Goal: Transaction & Acquisition: Purchase product/service

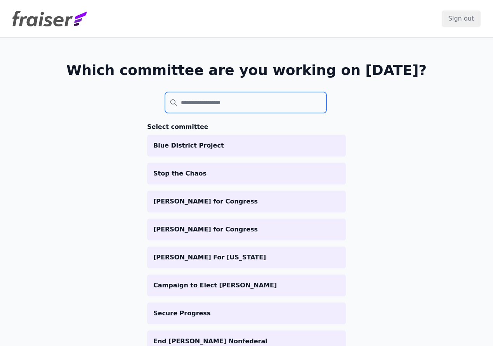
click at [211, 103] on input "search" at bounding box center [246, 102] width 162 height 21
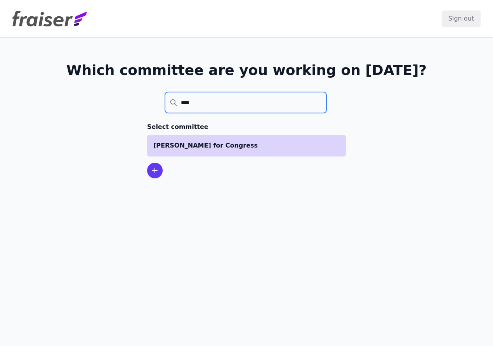
type input "****"
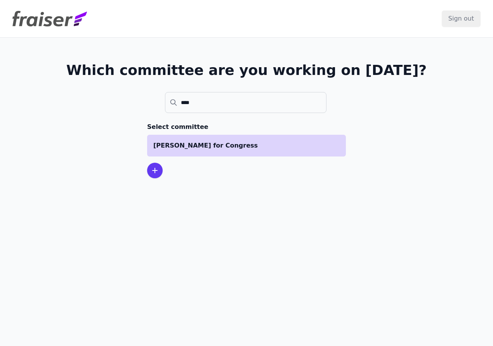
click at [213, 146] on p "[PERSON_NAME] for Congress" at bounding box center [246, 145] width 186 height 9
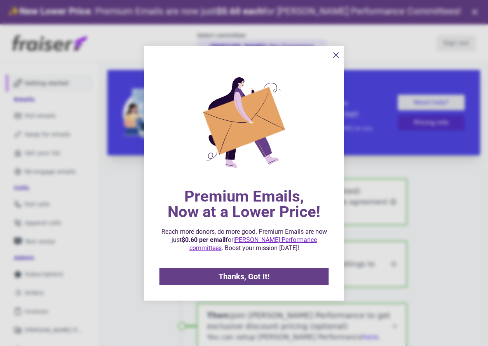
click at [335, 55] on icon "information" at bounding box center [335, 55] width 5 height 5
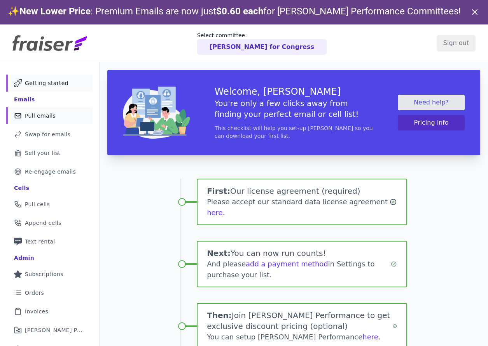
click at [51, 119] on span "Pull emails" at bounding box center [40, 116] width 31 height 8
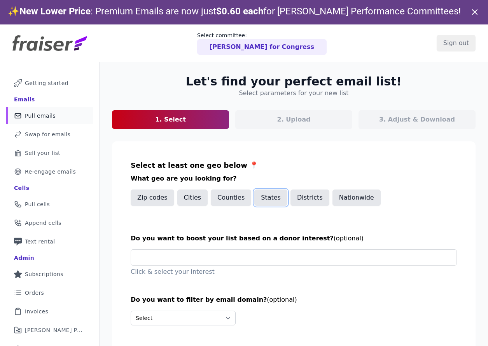
click at [263, 201] on button "States" at bounding box center [270, 198] width 33 height 16
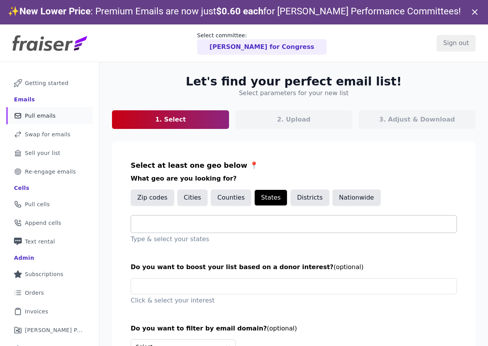
click at [219, 225] on input "text" at bounding box center [296, 224] width 319 height 9
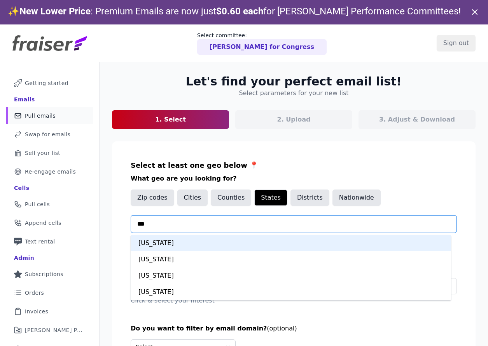
type input "***"
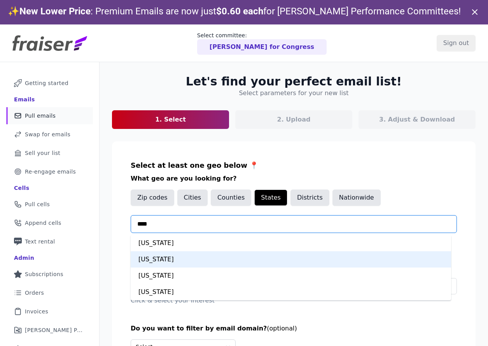
click at [180, 263] on div "[US_STATE]" at bounding box center [291, 259] width 320 height 16
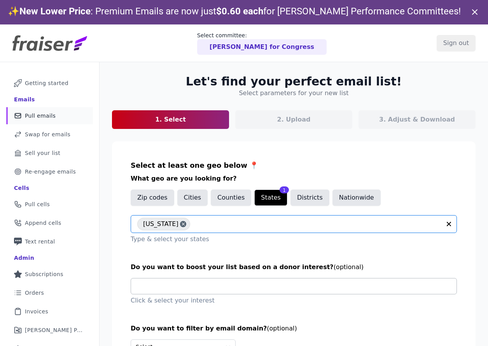
click at [213, 285] on input "text" at bounding box center [296, 287] width 319 height 16
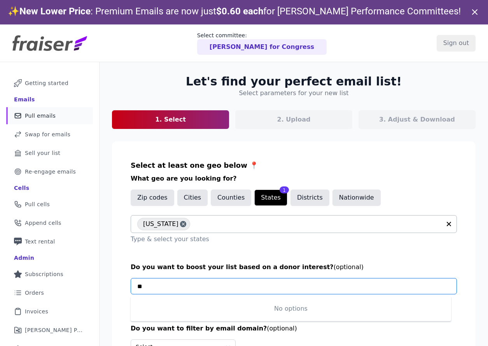
type input "*"
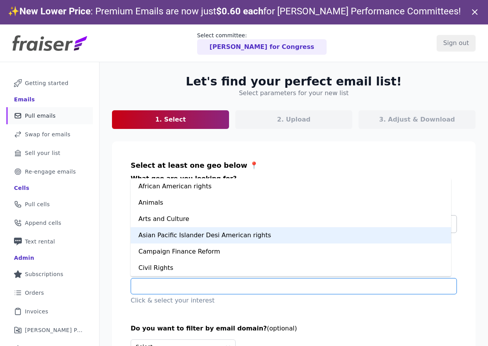
click at [255, 241] on div "Asian Pacific Islander Desi American rights" at bounding box center [291, 235] width 320 height 16
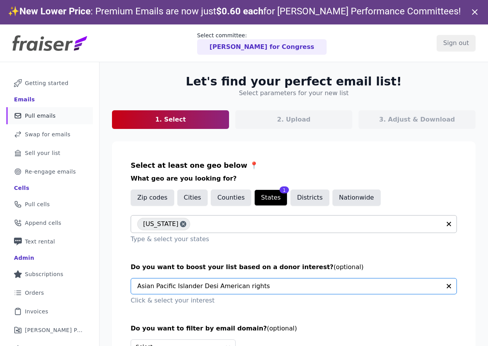
click at [230, 284] on input "text" at bounding box center [288, 287] width 303 height 16
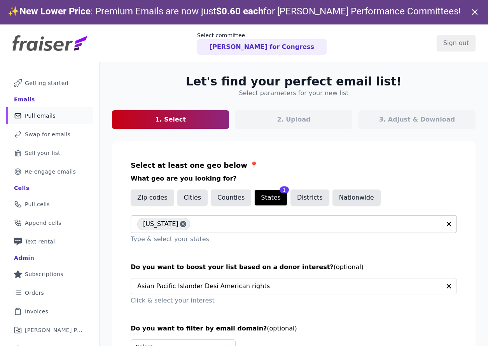
click at [123, 261] on section "Select at least one geo below 📍 What geo are you looking for? Zip codes Cities …" at bounding box center [293, 260] width 363 height 238
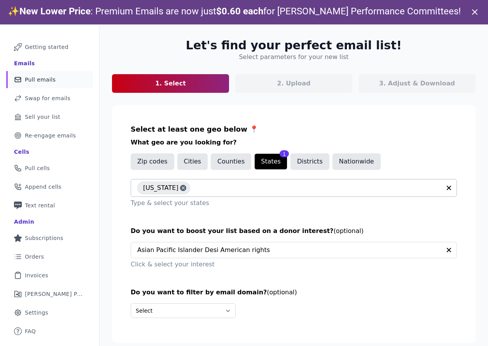
scroll to position [38, 0]
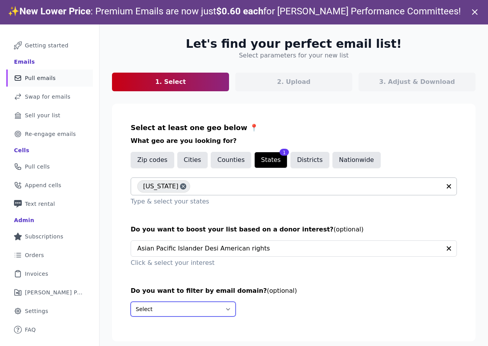
click at [182, 305] on select "Select Include only these domains Include none of these domains" at bounding box center [183, 309] width 105 height 15
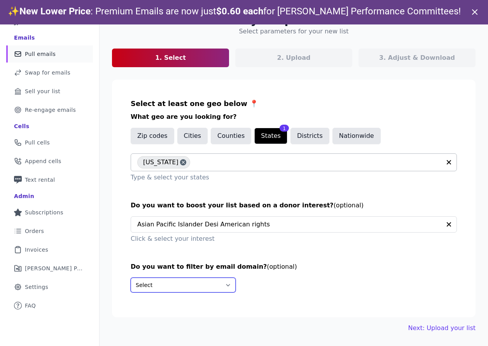
scroll to position [24, 0]
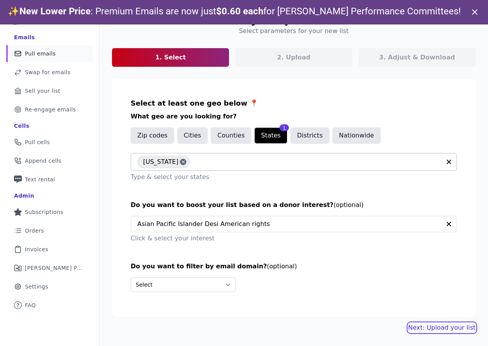
click at [429, 329] on link "Next: Upload your list" at bounding box center [441, 327] width 67 height 9
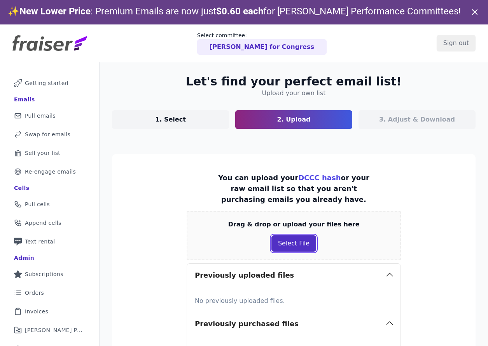
click at [297, 247] on button "Select File" at bounding box center [293, 243] width 45 height 16
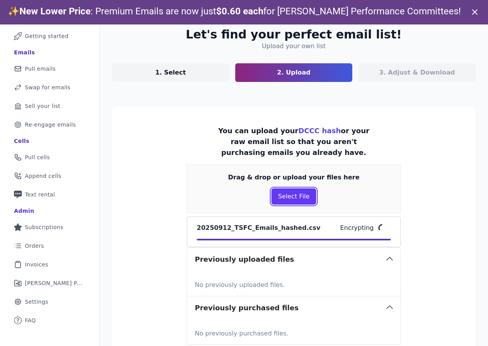
scroll to position [112, 0]
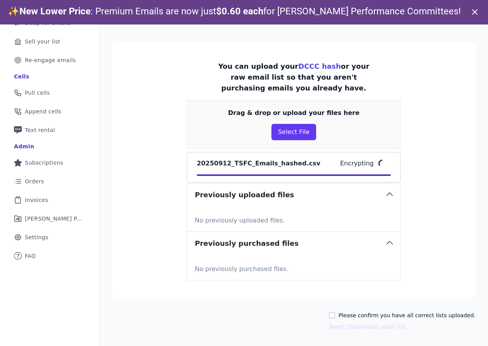
click at [363, 312] on label "Please confirm you have all correct lists uploaded." at bounding box center [406, 316] width 137 height 8
click at [335, 312] on input "Please confirm you have all correct lists uploaded." at bounding box center [332, 315] width 6 height 6
checkbox input "true"
click at [362, 326] on button "Next: Download your list" at bounding box center [367, 326] width 77 height 9
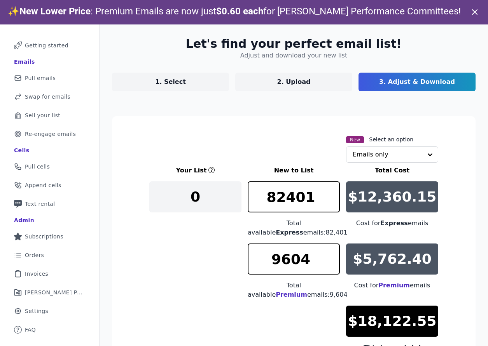
scroll to position [112, 0]
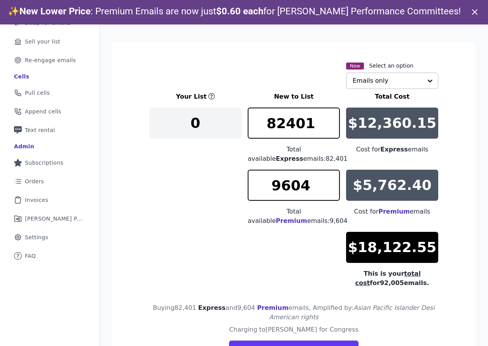
click at [361, 84] on input "text" at bounding box center [387, 81] width 70 height 16
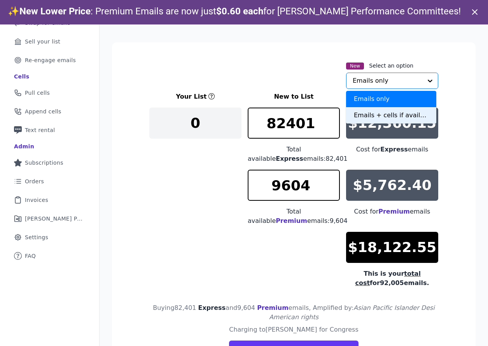
click at [360, 115] on div "Emails + cells if available" at bounding box center [391, 115] width 90 height 16
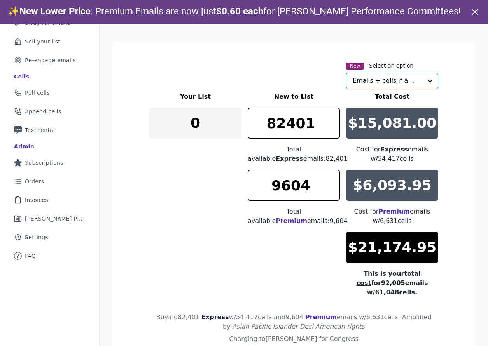
click at [295, 75] on div "New Select an option Option Emails + cells if available, selected. Select is fo…" at bounding box center [293, 75] width 289 height 28
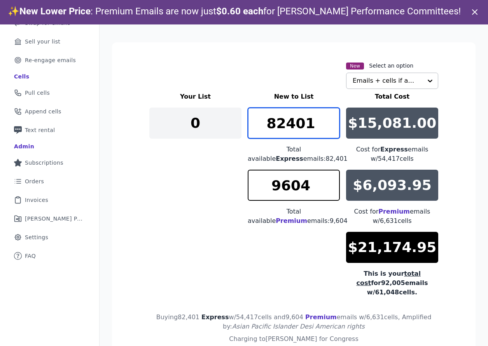
click at [303, 120] on input "82401" at bounding box center [293, 123] width 92 height 31
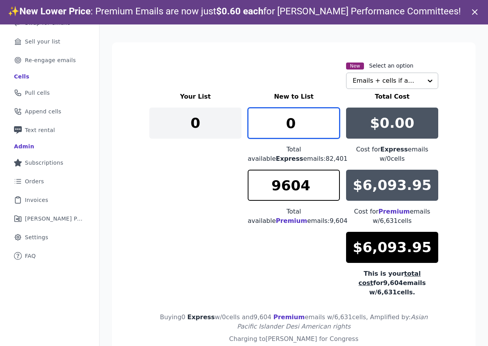
type input "0"
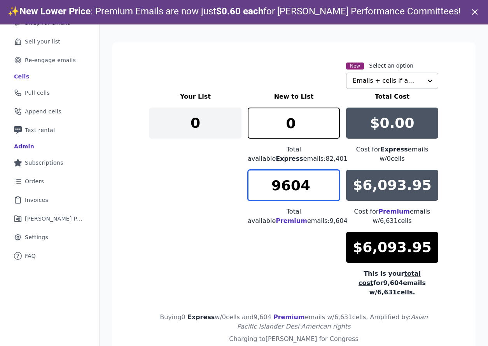
click at [303, 188] on input "9604" at bounding box center [293, 185] width 92 height 31
click at [289, 184] on input "9604" at bounding box center [293, 185] width 92 height 31
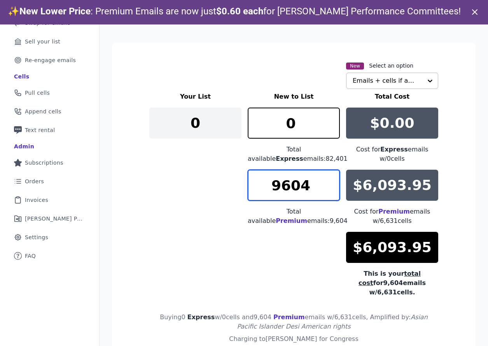
click at [289, 184] on input "9604" at bounding box center [293, 185] width 92 height 31
drag, startPoint x: 278, startPoint y: 187, endPoint x: 266, endPoint y: 188, distance: 12.1
click at [266, 188] on input "4000" at bounding box center [293, 185] width 92 height 31
click at [282, 185] on input "5000" at bounding box center [293, 185] width 92 height 31
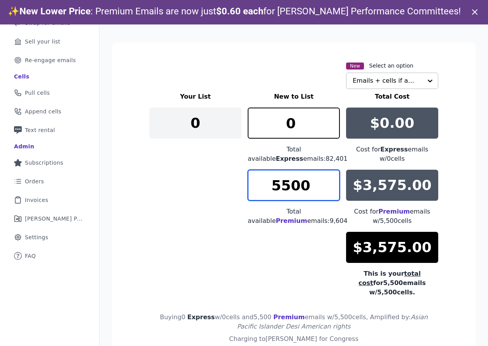
drag, startPoint x: 286, startPoint y: 187, endPoint x: 281, endPoint y: 187, distance: 5.1
click at [281, 187] on input "5500" at bounding box center [293, 185] width 92 height 31
drag, startPoint x: 286, startPoint y: 190, endPoint x: 281, endPoint y: 189, distance: 5.5
click at [281, 189] on input "5600" at bounding box center [293, 185] width 92 height 31
click at [282, 189] on input "5700" at bounding box center [293, 185] width 92 height 31
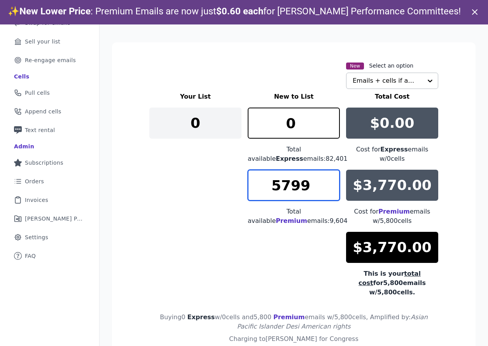
click at [330, 191] on input "5799" at bounding box center [293, 185] width 92 height 31
click at [330, 191] on input "5798" at bounding box center [293, 185] width 92 height 31
click at [330, 191] on input "5797" at bounding box center [293, 185] width 92 height 31
click at [330, 191] on input "5796" at bounding box center [293, 185] width 92 height 31
click at [330, 191] on input "5795" at bounding box center [293, 185] width 92 height 31
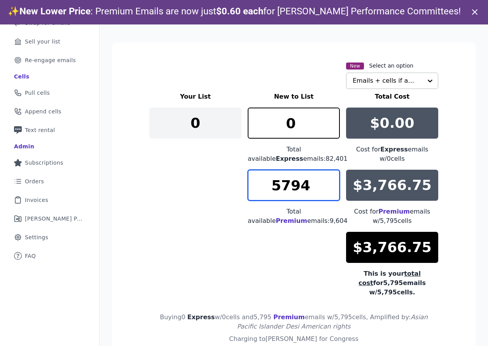
click at [330, 191] on input "5794" at bounding box center [293, 185] width 92 height 31
click at [330, 191] on input "5793" at bounding box center [293, 185] width 92 height 31
click at [330, 191] on input "5792" at bounding box center [293, 185] width 92 height 31
click at [330, 191] on input "5791" at bounding box center [293, 185] width 92 height 31
click at [330, 191] on input "5790" at bounding box center [293, 185] width 92 height 31
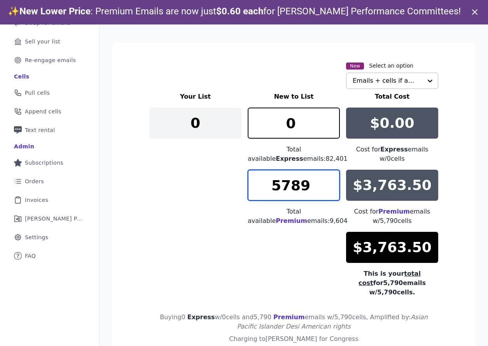
click at [330, 192] on input "5789" at bounding box center [293, 185] width 92 height 31
click at [330, 192] on input "5788" at bounding box center [293, 185] width 92 height 31
click at [330, 192] on input "5787" at bounding box center [293, 185] width 92 height 31
click at [330, 192] on input "5786" at bounding box center [293, 185] width 92 height 31
click at [330, 192] on input "5785" at bounding box center [293, 185] width 92 height 31
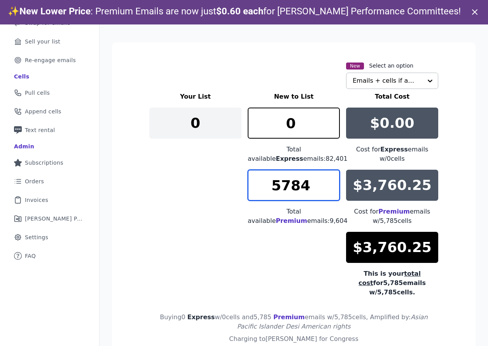
click at [330, 192] on input "5784" at bounding box center [293, 185] width 92 height 31
click at [330, 192] on input "5783" at bounding box center [293, 185] width 92 height 31
click at [330, 192] on input "5782" at bounding box center [293, 185] width 92 height 31
click at [330, 192] on input "5781" at bounding box center [293, 185] width 92 height 31
click at [330, 192] on input "5780" at bounding box center [293, 185] width 92 height 31
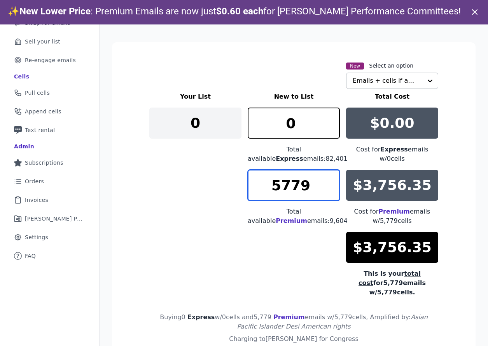
click at [330, 192] on input "5779" at bounding box center [293, 185] width 92 height 31
click at [330, 192] on input "5778" at bounding box center [293, 185] width 92 height 31
click at [330, 192] on input "5777" at bounding box center [293, 185] width 92 height 31
click at [330, 192] on input "5776" at bounding box center [293, 185] width 92 height 31
click at [330, 192] on input "5775" at bounding box center [293, 185] width 92 height 31
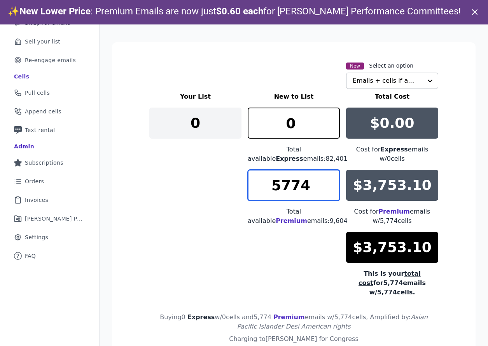
click at [330, 192] on input "5774" at bounding box center [293, 185] width 92 height 31
click at [330, 192] on input "5773" at bounding box center [293, 185] width 92 height 31
click at [330, 192] on input "5772" at bounding box center [293, 185] width 92 height 31
click at [330, 192] on input "5771" at bounding box center [293, 185] width 92 height 31
click at [330, 192] on input "5770" at bounding box center [293, 185] width 92 height 31
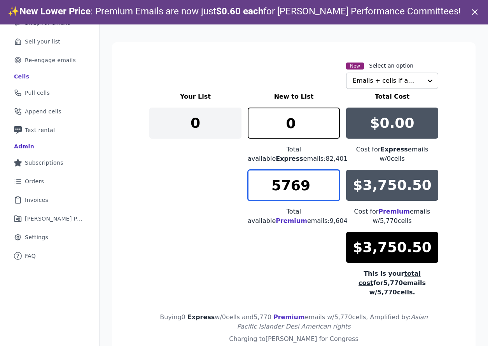
click at [330, 192] on input "5769" at bounding box center [293, 185] width 92 height 31
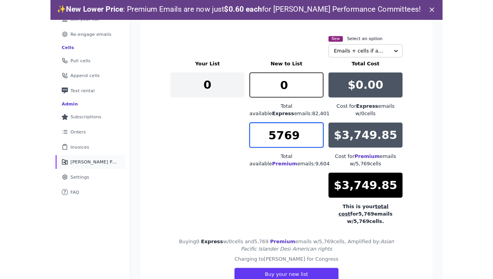
scroll to position [129, 0]
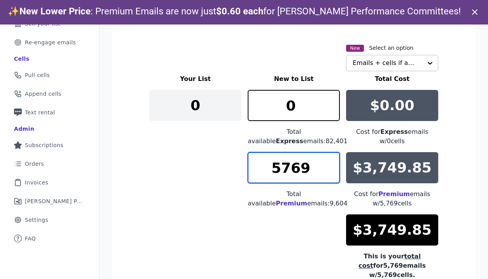
click at [292, 168] on input "5769" at bounding box center [293, 167] width 92 height 31
drag, startPoint x: 287, startPoint y: 167, endPoint x: 292, endPoint y: 167, distance: 4.3
click at [287, 167] on input "7500" at bounding box center [293, 167] width 92 height 31
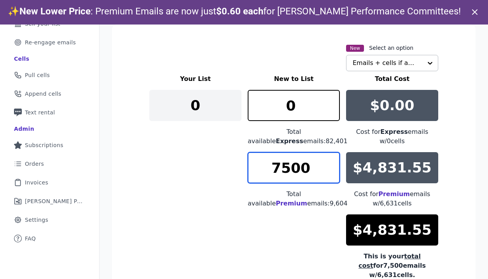
click at [295, 167] on input "7500" at bounding box center [293, 167] width 92 height 31
type input "9604"
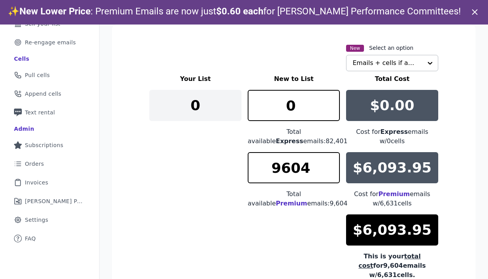
click at [477, 14] on icon at bounding box center [474, 11] width 9 height 9
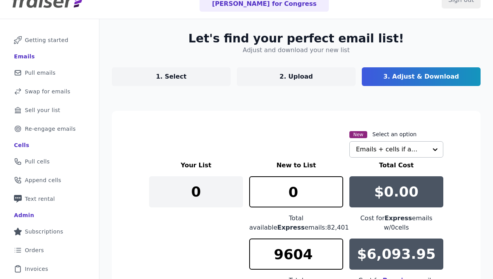
scroll to position [46, 0]
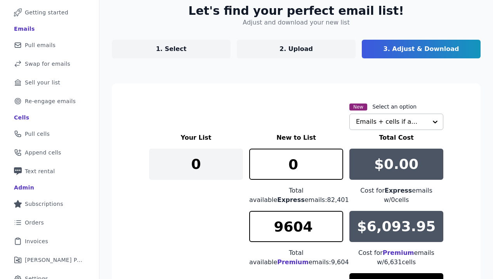
click at [194, 45] on link "1. Select" at bounding box center [171, 49] width 119 height 19
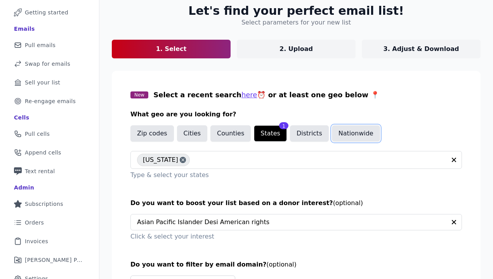
click at [338, 131] on button "Nationwide" at bounding box center [356, 133] width 48 height 16
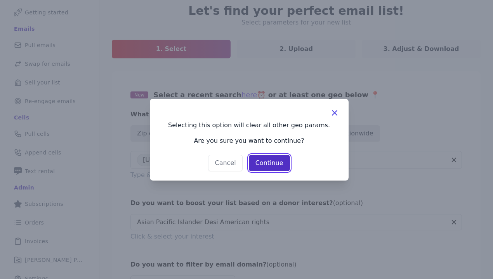
click at [274, 162] on button "Continue" at bounding box center [269, 163] width 41 height 16
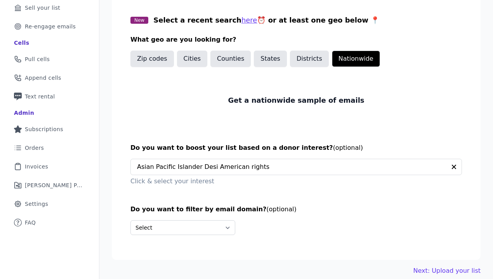
scroll to position [130, 0]
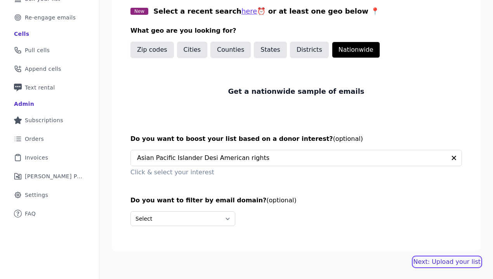
click at [415, 263] on link "Next: Upload your list" at bounding box center [447, 261] width 67 height 9
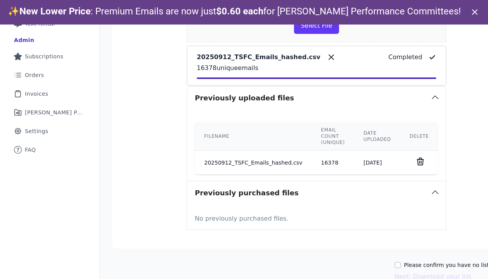
scroll to position [235, 0]
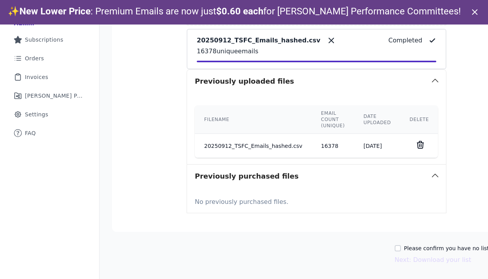
click at [408, 244] on label "Please confirm you have no lists to upload." at bounding box center [462, 248] width 117 height 8
click at [401, 245] on input "Please confirm you have no lists to upload." at bounding box center [397, 248] width 6 height 6
checkbox input "true"
click at [411, 255] on button "Next: Download your list" at bounding box center [432, 259] width 77 height 9
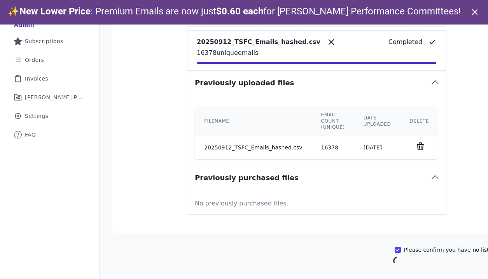
scroll to position [73, 0]
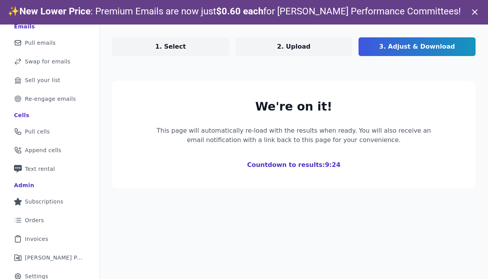
click at [166, 44] on p "1. Select" at bounding box center [170, 46] width 31 height 9
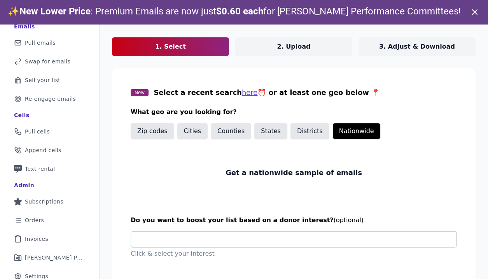
click at [200, 237] on input "text" at bounding box center [296, 239] width 319 height 16
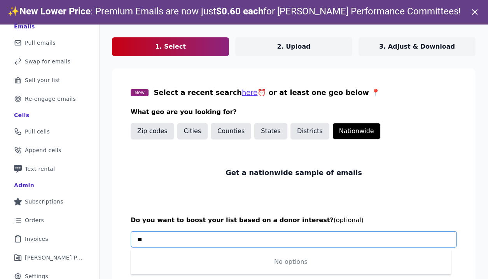
type input "*"
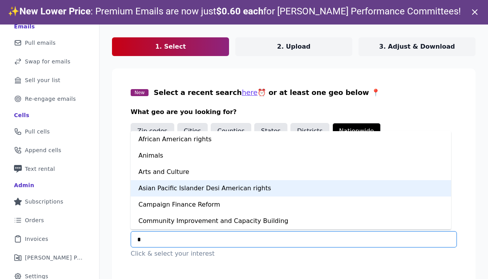
click at [215, 188] on div "Asian Pacific Islander Desi American rights" at bounding box center [291, 188] width 320 height 16
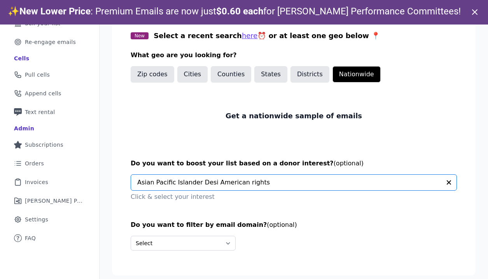
scroll to position [24, 0]
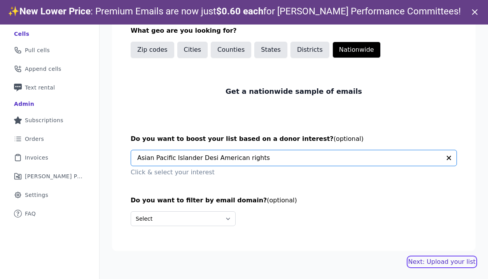
click at [430, 259] on link "Next: Upload your list" at bounding box center [441, 261] width 67 height 9
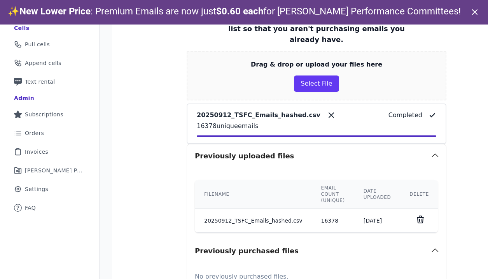
scroll to position [235, 0]
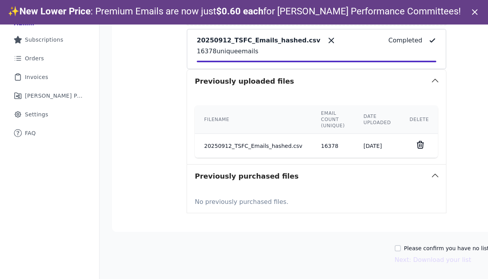
click at [411, 244] on label "Please confirm you have no lists to upload." at bounding box center [462, 248] width 117 height 8
click at [401, 245] on input "Please confirm you have no lists to upload." at bounding box center [397, 248] width 6 height 6
checkbox input "true"
click at [410, 256] on button "Next: Download your list" at bounding box center [432, 259] width 77 height 9
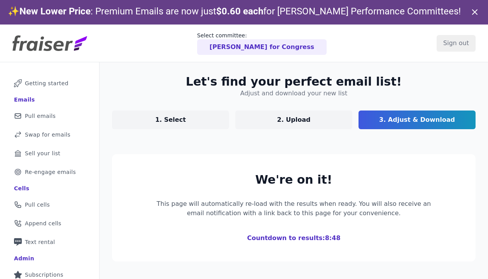
scroll to position [73, 0]
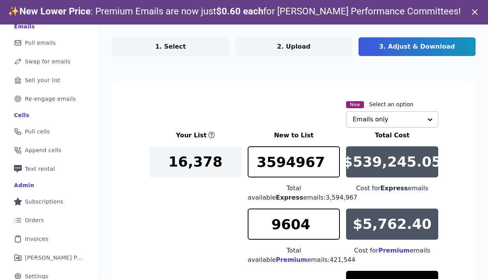
click at [398, 121] on input "text" at bounding box center [387, 120] width 70 height 16
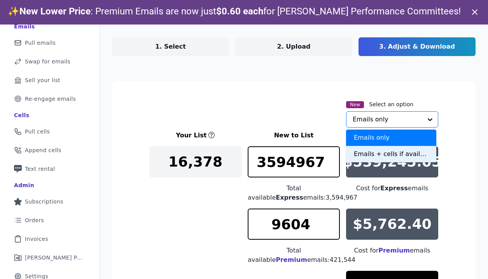
click at [362, 152] on div "Emails + cells if available" at bounding box center [391, 154] width 90 height 16
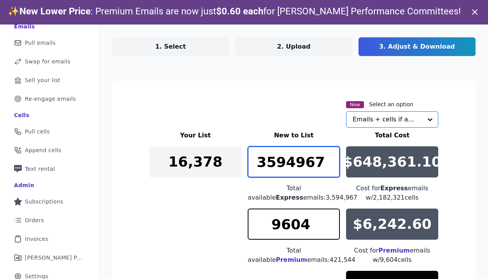
click at [286, 157] on input "3594967" at bounding box center [293, 161] width 92 height 31
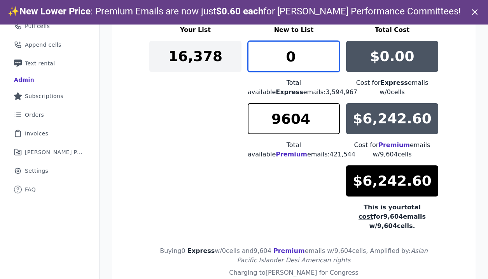
scroll to position [177, 0]
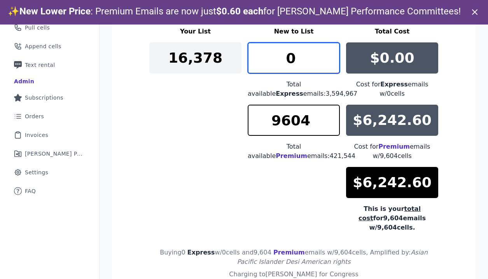
type input "0"
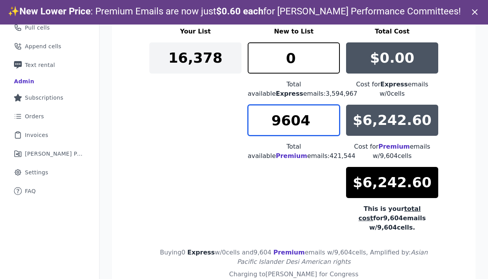
click at [302, 120] on input "9604" at bounding box center [293, 120] width 92 height 31
drag, startPoint x: 305, startPoint y: 118, endPoint x: 251, endPoint y: 120, distance: 53.6
click at [251, 120] on input "9000" at bounding box center [293, 120] width 92 height 31
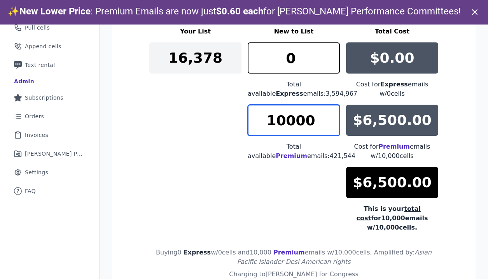
drag, startPoint x: 282, startPoint y: 120, endPoint x: 277, endPoint y: 120, distance: 5.8
click at [277, 120] on input "10000" at bounding box center [293, 120] width 92 height 31
drag, startPoint x: 282, startPoint y: 120, endPoint x: 276, endPoint y: 120, distance: 5.8
click at [276, 120] on input "11000" at bounding box center [293, 120] width 92 height 31
drag, startPoint x: 281, startPoint y: 120, endPoint x: 275, endPoint y: 120, distance: 5.8
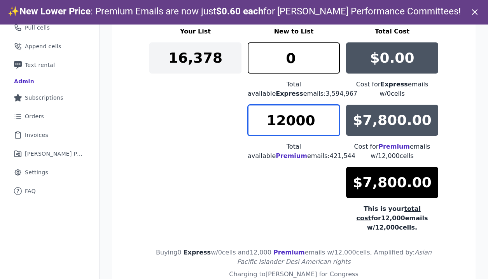
click at [275, 120] on input "12000" at bounding box center [293, 120] width 92 height 31
drag, startPoint x: 291, startPoint y: 122, endPoint x: 283, endPoint y: 122, distance: 7.8
click at [283, 122] on input "11000" at bounding box center [293, 120] width 92 height 31
click at [330, 116] on input "11501" at bounding box center [293, 120] width 92 height 31
click at [330, 116] on input "11502" at bounding box center [293, 120] width 92 height 31
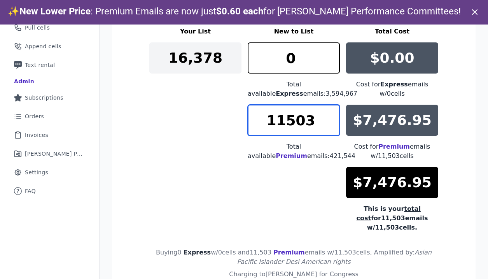
click at [330, 116] on input "11503" at bounding box center [293, 120] width 92 height 31
click at [330, 116] on input "11504" at bounding box center [293, 120] width 92 height 31
click at [330, 116] on input "11505" at bounding box center [293, 120] width 92 height 31
click at [330, 116] on input "11506" at bounding box center [293, 120] width 92 height 31
click at [330, 116] on input "11507" at bounding box center [293, 120] width 92 height 31
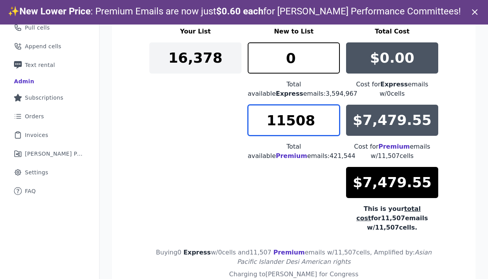
click at [330, 116] on input "11508" at bounding box center [293, 120] width 92 height 31
click at [330, 116] on input "11509" at bounding box center [293, 120] width 92 height 31
click at [330, 116] on input "11510" at bounding box center [293, 120] width 92 height 31
click at [330, 116] on input "11511" at bounding box center [293, 120] width 92 height 31
click at [330, 116] on input "11512" at bounding box center [293, 120] width 92 height 31
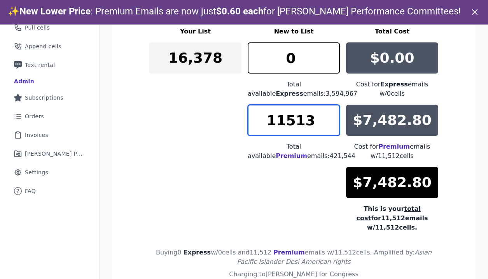
click at [330, 116] on input "11513" at bounding box center [293, 120] width 92 height 31
click at [330, 116] on input "11514" at bounding box center [293, 120] width 92 height 31
click at [330, 116] on input "11515" at bounding box center [293, 120] width 92 height 31
click at [330, 116] on input "11516" at bounding box center [293, 120] width 92 height 31
click at [330, 116] on input "11517" at bounding box center [293, 120] width 92 height 31
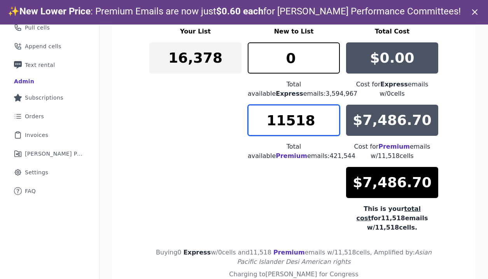
click at [330, 116] on input "11518" at bounding box center [293, 120] width 92 height 31
click at [330, 116] on input "11519" at bounding box center [293, 120] width 92 height 31
click at [330, 116] on input "11520" at bounding box center [293, 120] width 92 height 31
click at [330, 116] on input "11521" at bounding box center [293, 120] width 92 height 31
click at [330, 116] on input "11522" at bounding box center [293, 120] width 92 height 31
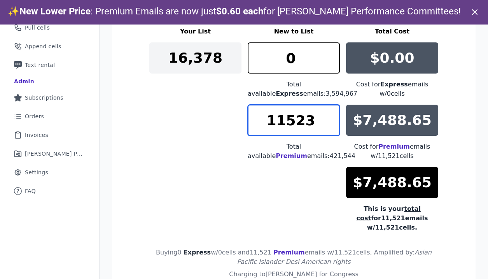
click at [330, 116] on input "11523" at bounding box center [293, 120] width 92 height 31
click at [330, 116] on input "11524" at bounding box center [293, 120] width 92 height 31
click at [330, 116] on input "11525" at bounding box center [293, 120] width 92 height 31
click at [330, 116] on input "11526" at bounding box center [293, 120] width 92 height 31
click at [330, 116] on input "11527" at bounding box center [293, 120] width 92 height 31
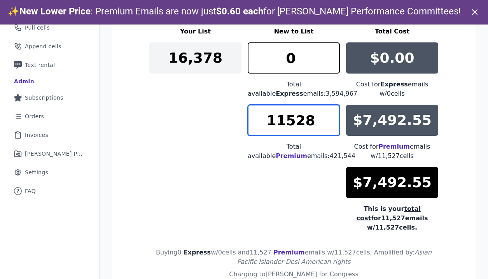
click at [330, 116] on input "11528" at bounding box center [293, 120] width 92 height 31
click at [330, 116] on input "11529" at bounding box center [293, 120] width 92 height 31
click at [330, 116] on input "11530" at bounding box center [293, 120] width 92 height 31
click at [330, 116] on input "11531" at bounding box center [293, 120] width 92 height 31
click at [330, 116] on input "11532" at bounding box center [293, 120] width 92 height 31
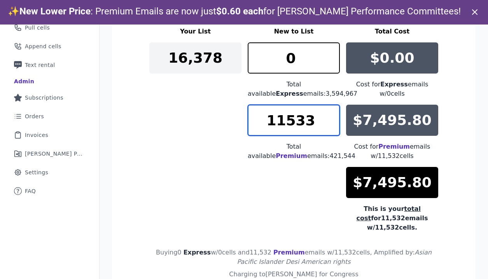
click at [330, 116] on input "11533" at bounding box center [293, 120] width 92 height 31
click at [330, 116] on input "11534" at bounding box center [293, 120] width 92 height 31
click at [330, 116] on input "11535" at bounding box center [293, 120] width 92 height 31
click at [330, 116] on input "11536" at bounding box center [293, 120] width 92 height 31
click at [330, 116] on input "11537" at bounding box center [293, 120] width 92 height 31
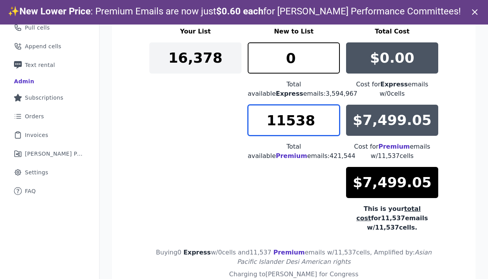
click at [330, 116] on input "11538" at bounding box center [293, 120] width 92 height 31
click at [330, 116] on input "11539" at bounding box center [293, 120] width 92 height 31
type input "11538"
click at [330, 127] on input "11538" at bounding box center [293, 120] width 92 height 31
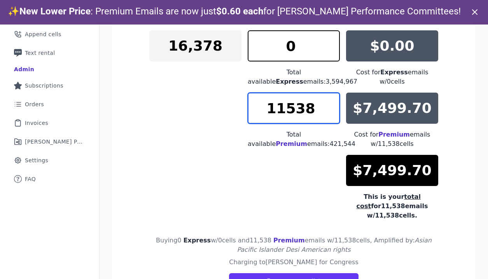
scroll to position [197, 0]
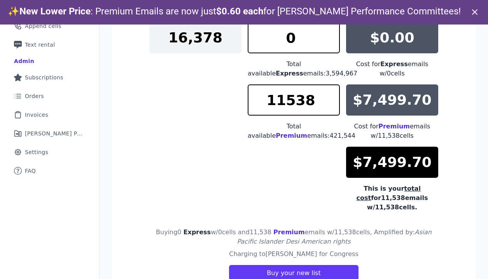
click at [239, 165] on div "Your List New to List Total Cost 16,378 0 Total available Express emails: 3,594…" at bounding box center [293, 109] width 289 height 205
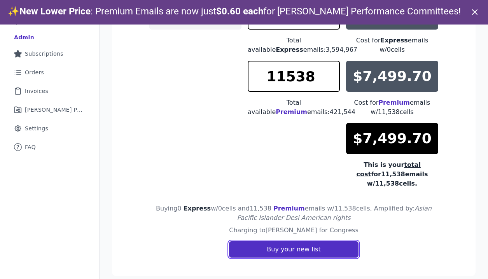
click at [283, 241] on button "Buy your new list" at bounding box center [293, 249] width 129 height 16
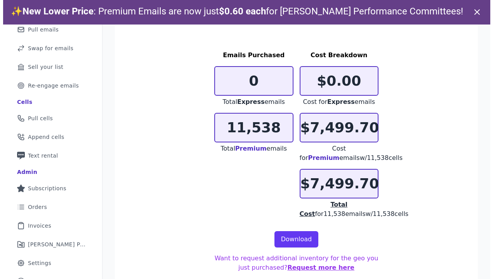
scroll to position [86, 0]
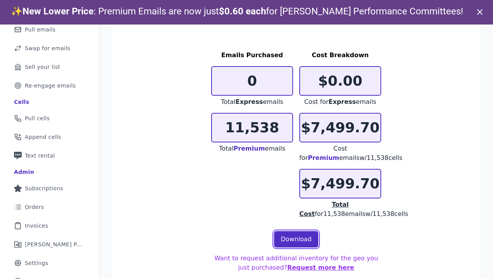
click at [287, 239] on link "Download" at bounding box center [296, 239] width 44 height 16
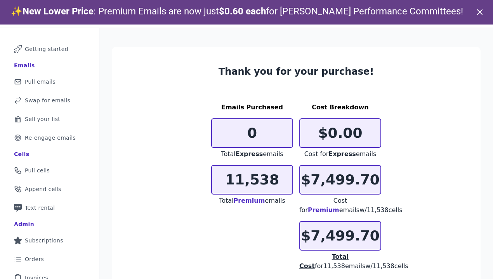
scroll to position [0, 0]
